Goal: Task Accomplishment & Management: Manage account settings

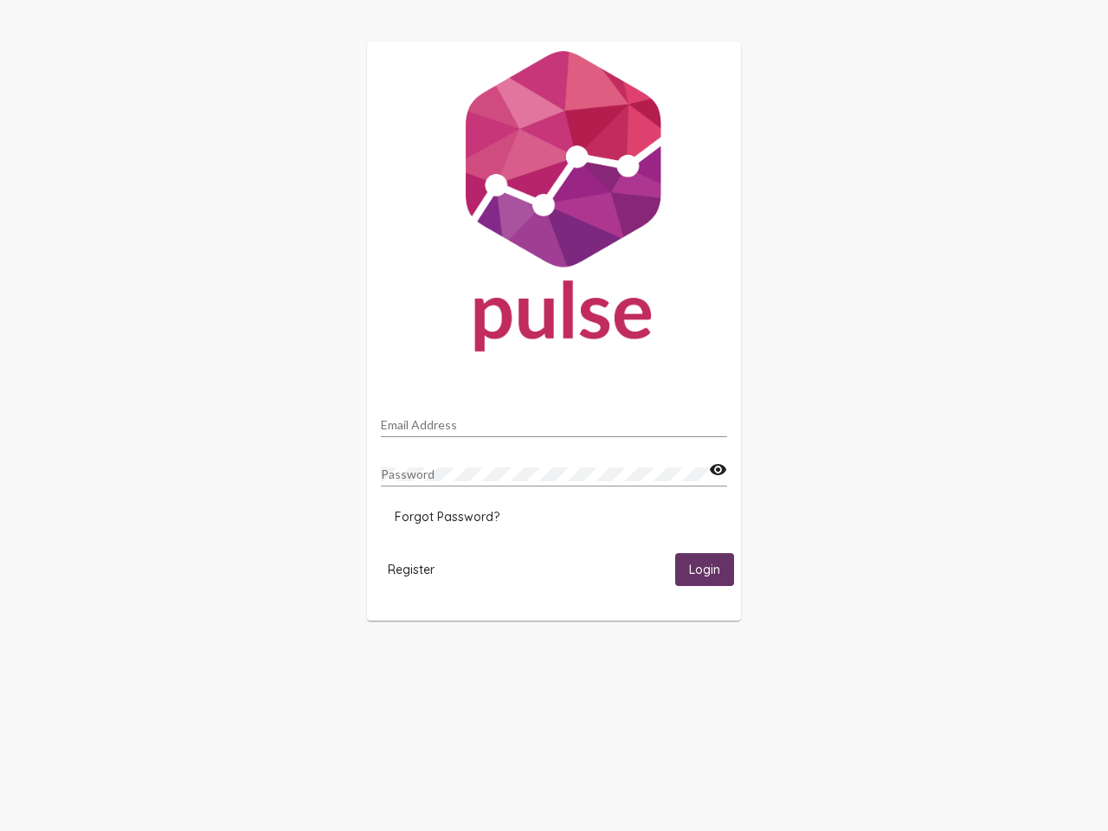
click at [554, 420] on input "Email Address" at bounding box center [554, 425] width 346 height 14
click at [717, 470] on mat-icon "visibility" at bounding box center [718, 470] width 18 height 21
click at [447, 517] on span "Forgot Password?" at bounding box center [447, 517] width 105 height 16
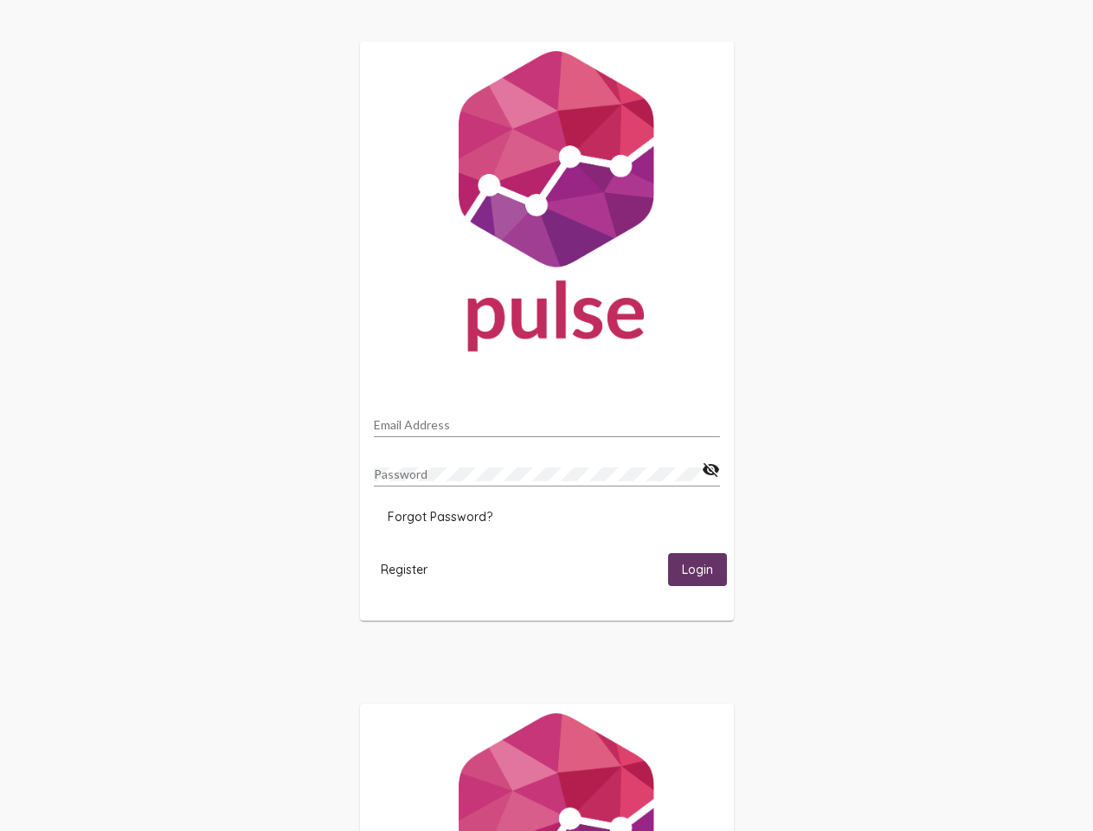
click at [411, 569] on span "Register" at bounding box center [404, 570] width 47 height 16
click at [704, 569] on span "Login" at bounding box center [697, 571] width 31 height 16
